Goal: Subscribe to service/newsletter

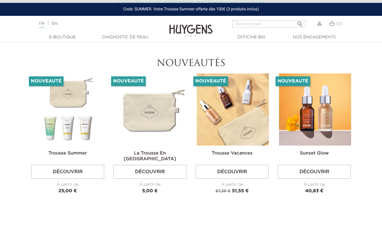
scroll to position [1313, 0]
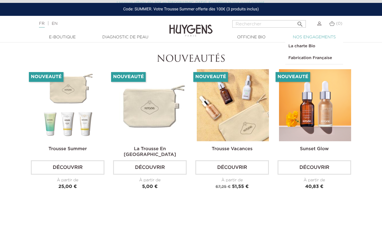
click at [316, 36] on link "  Nos engagements" at bounding box center [315, 37] width 58 height 6
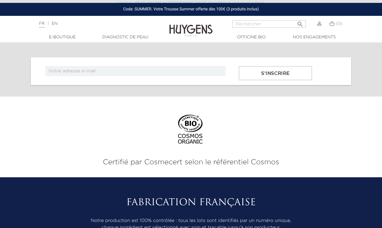
scroll to position [2788, 0]
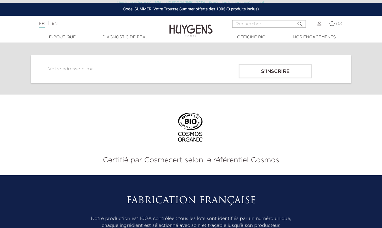
click at [179, 69] on input "text" at bounding box center [135, 69] width 180 height 10
type input "[EMAIL_ADDRESS][DOMAIN_NAME]"
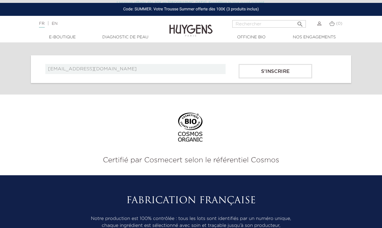
click at [293, 74] on div at bounding box center [191, 74] width 300 height 0
click at [276, 79] on div "[EMAIL_ADDRESS][DOMAIN_NAME] S'inscrire" at bounding box center [191, 69] width 321 height 28
click at [277, 71] on input "S'inscrire" at bounding box center [276, 71] width 74 height 14
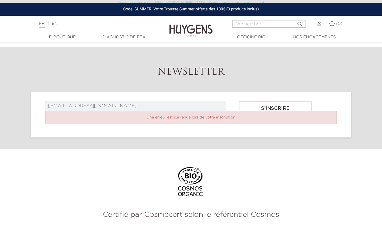
scroll to position [2191, 0]
click at [190, 97] on div "jalilou1008@gmail.com S'inscrire Une erreur est survenue lors de votre inscript…" at bounding box center [191, 114] width 321 height 45
click at [274, 104] on input "S'inscrire" at bounding box center [276, 107] width 74 height 14
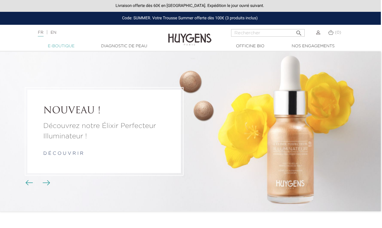
scroll to position [0, 1]
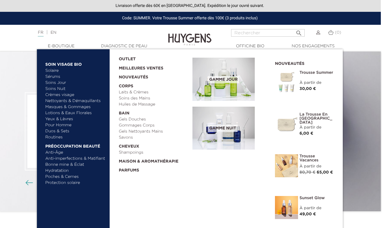
click at [70, 158] on link "Anti-imperfections & Matifiant" at bounding box center [75, 159] width 60 height 6
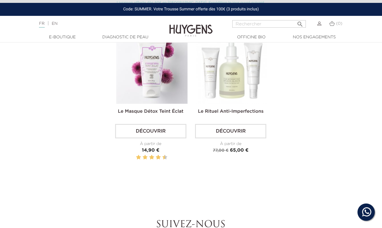
scroll to position [688, 0]
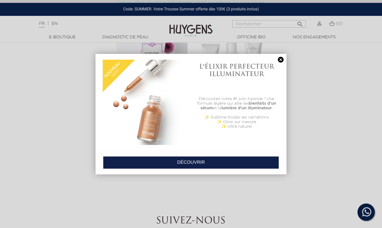
click at [280, 61] on link at bounding box center [281, 60] width 8 height 6
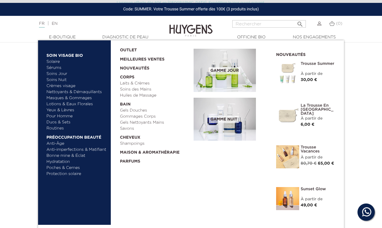
click at [58, 156] on link "Bonne mine & Éclat" at bounding box center [76, 156] width 60 height 6
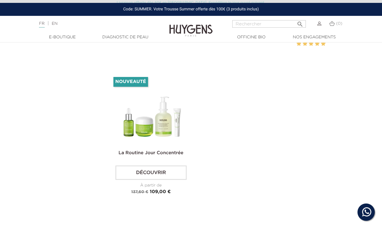
scroll to position [947, 0]
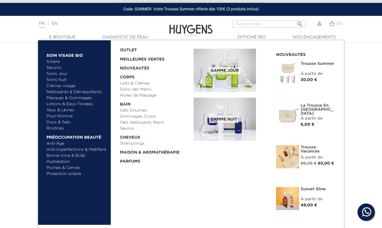
click at [62, 115] on link "Pour Homme" at bounding box center [76, 116] width 60 height 6
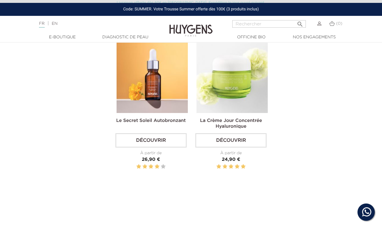
scroll to position [802, 0]
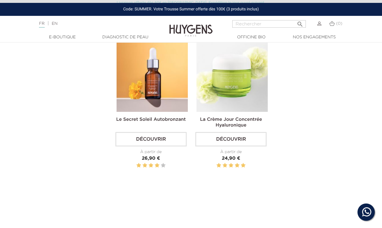
click at [199, 29] on img at bounding box center [191, 26] width 43 height 22
